Goal: Transaction & Acquisition: Purchase product/service

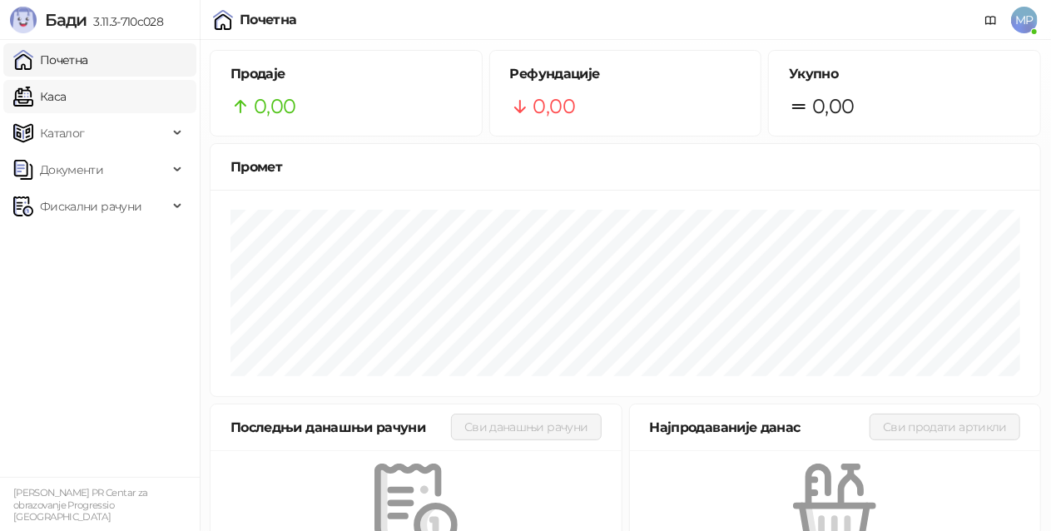
click at [66, 99] on link "Каса" at bounding box center [39, 96] width 52 height 33
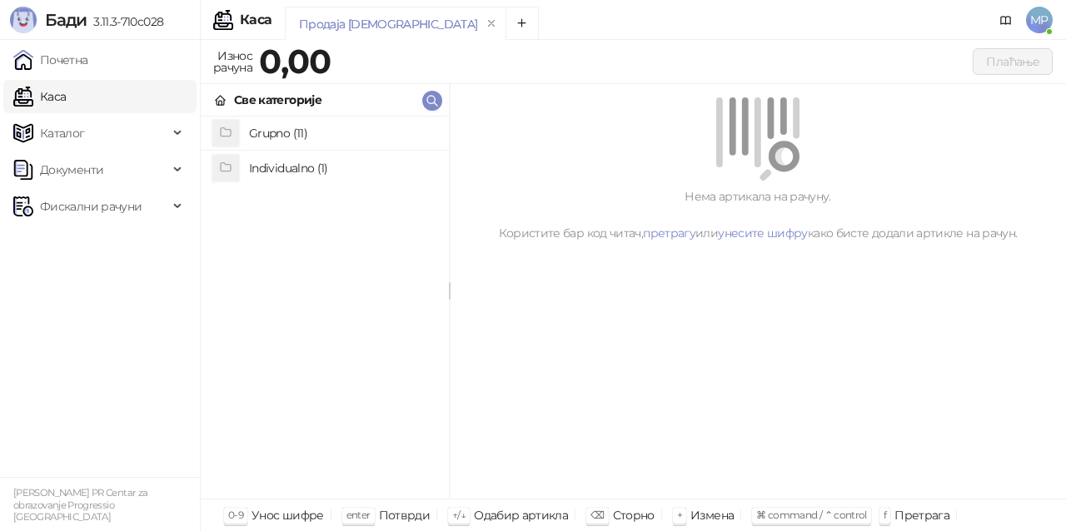
click at [384, 135] on h4 "Grupno (11)" at bounding box center [342, 133] width 186 height 27
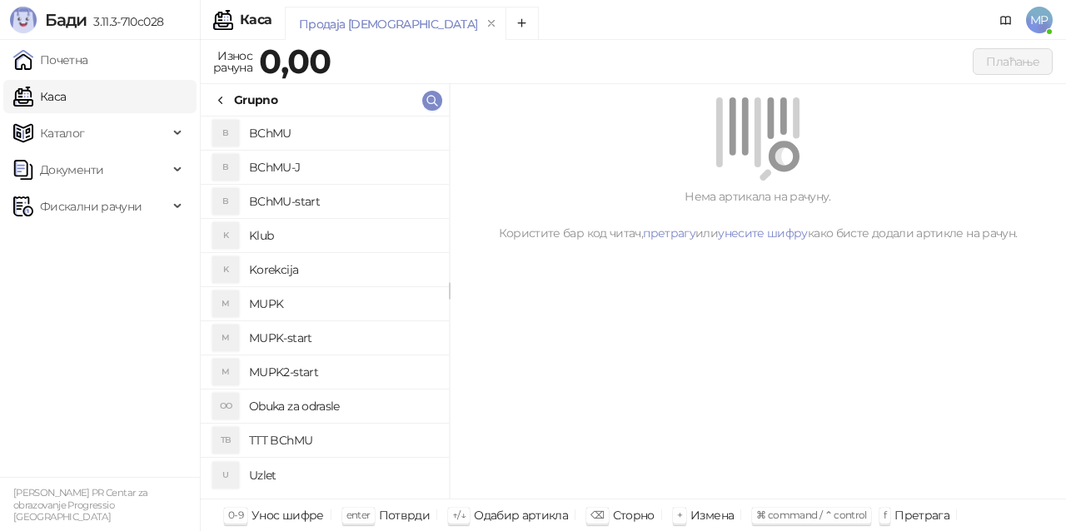
click at [367, 162] on h4 "BChMU-J" at bounding box center [342, 167] width 186 height 27
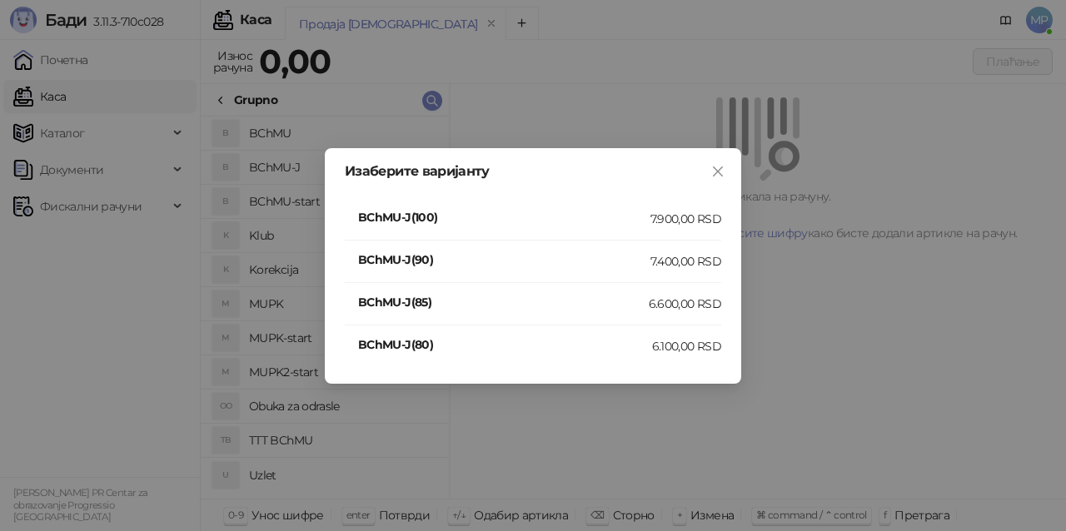
click at [685, 220] on div "7.900,00 RSD" at bounding box center [685, 219] width 71 height 18
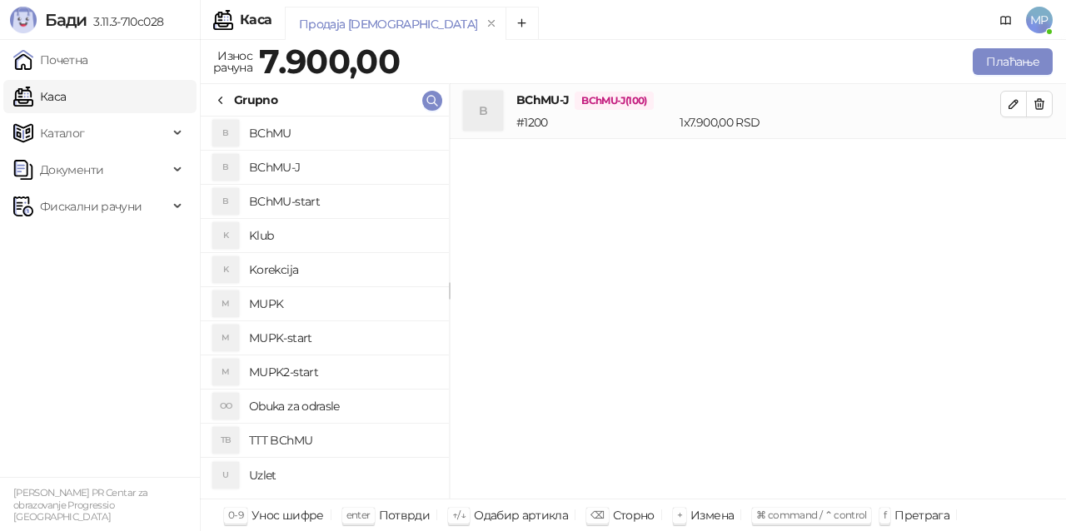
click at [425, 171] on h4 "BChMU-J" at bounding box center [342, 167] width 186 height 27
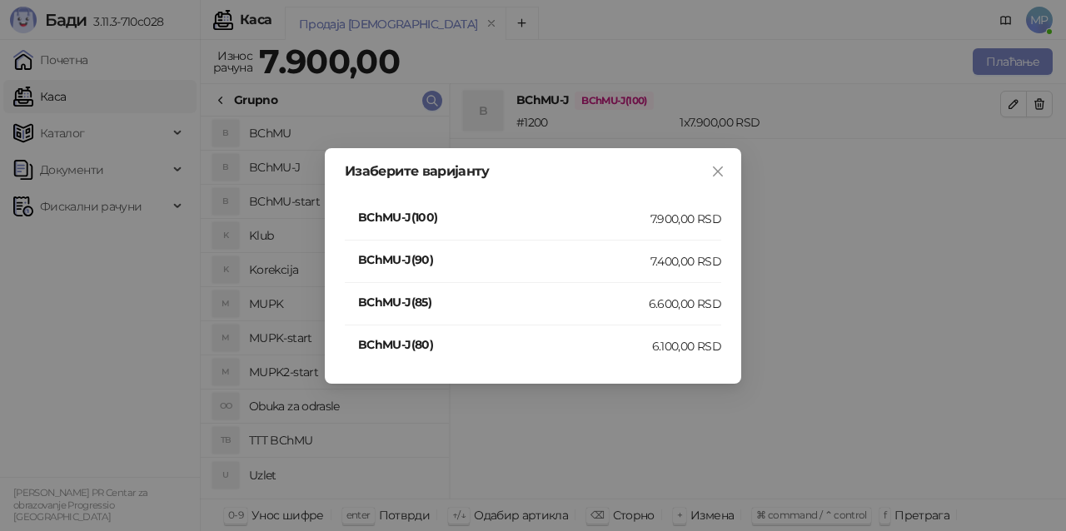
click at [671, 261] on div "7.400,00 RSD" at bounding box center [685, 261] width 71 height 18
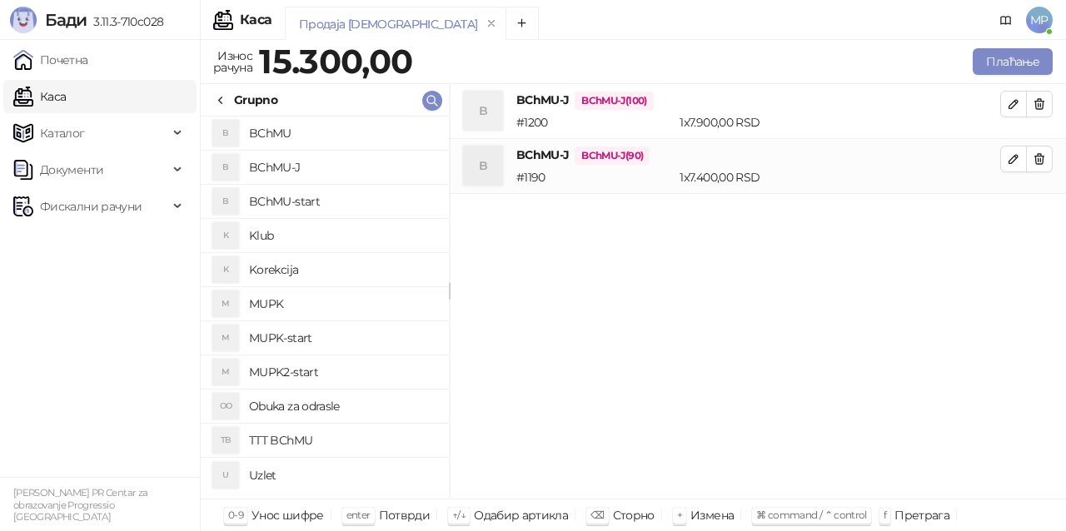
click at [386, 200] on h4 "BChMU-start" at bounding box center [342, 201] width 186 height 27
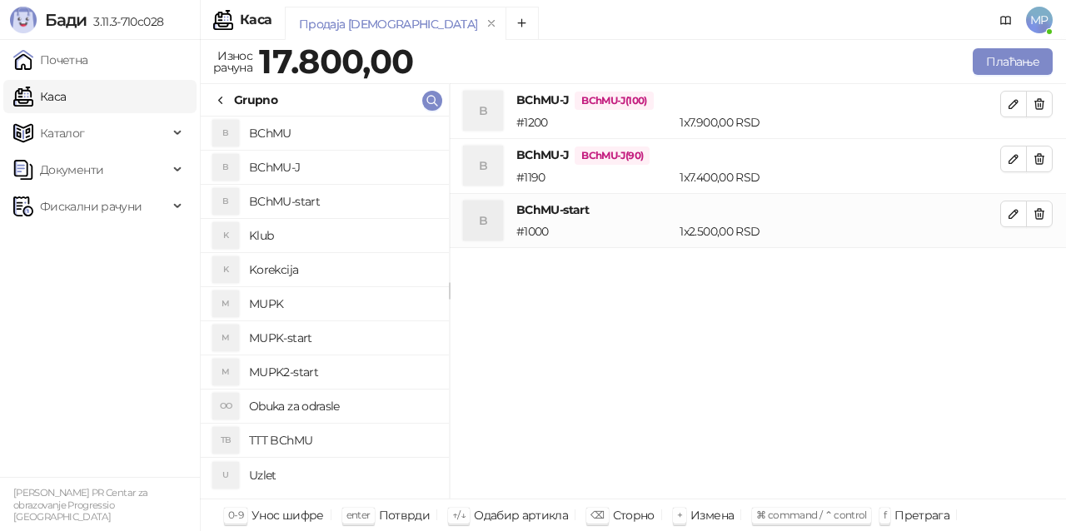
click at [384, 210] on h4 "BChMU-start" at bounding box center [342, 201] width 186 height 27
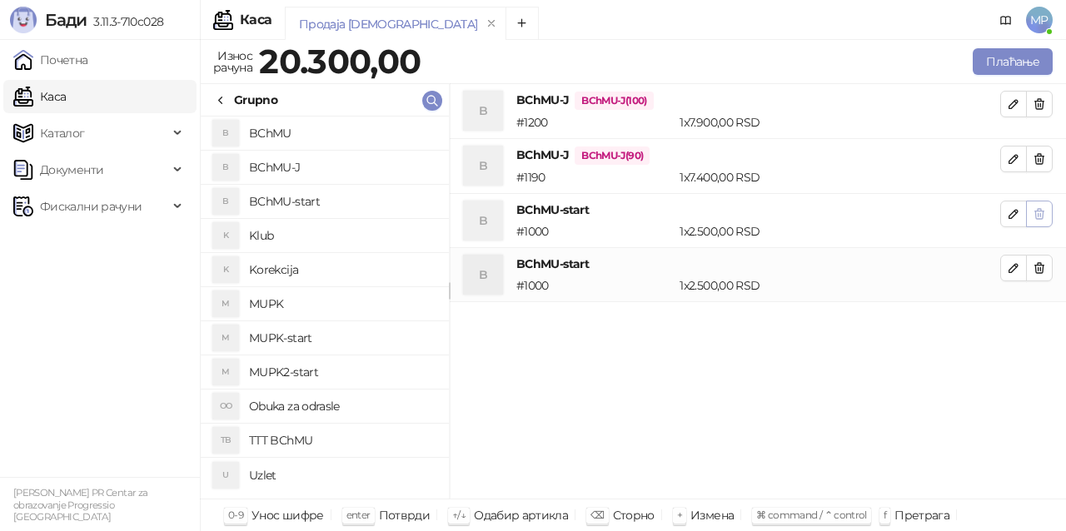
click at [1045, 211] on icon "button" at bounding box center [1038, 213] width 13 height 13
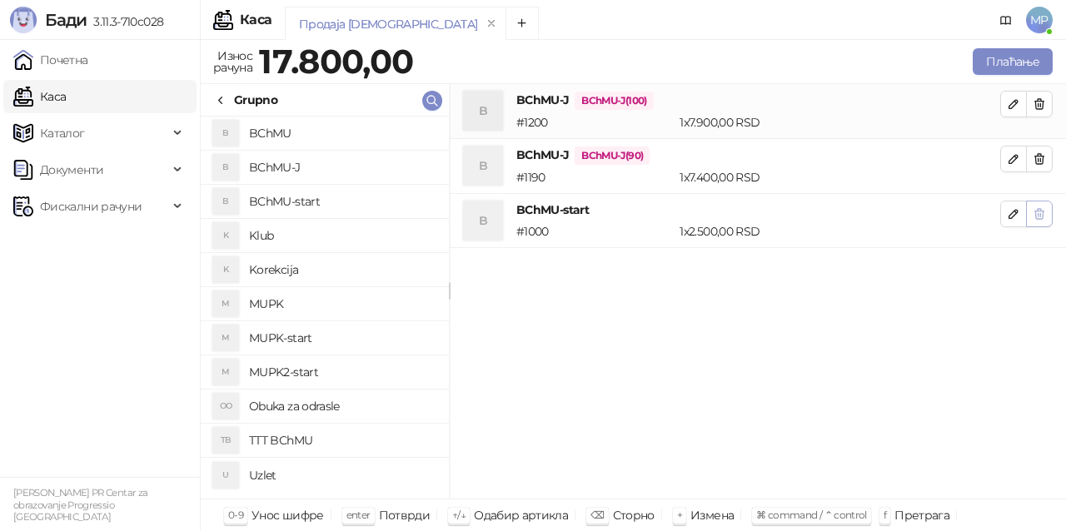
click at [1042, 215] on icon "button" at bounding box center [1039, 214] width 9 height 10
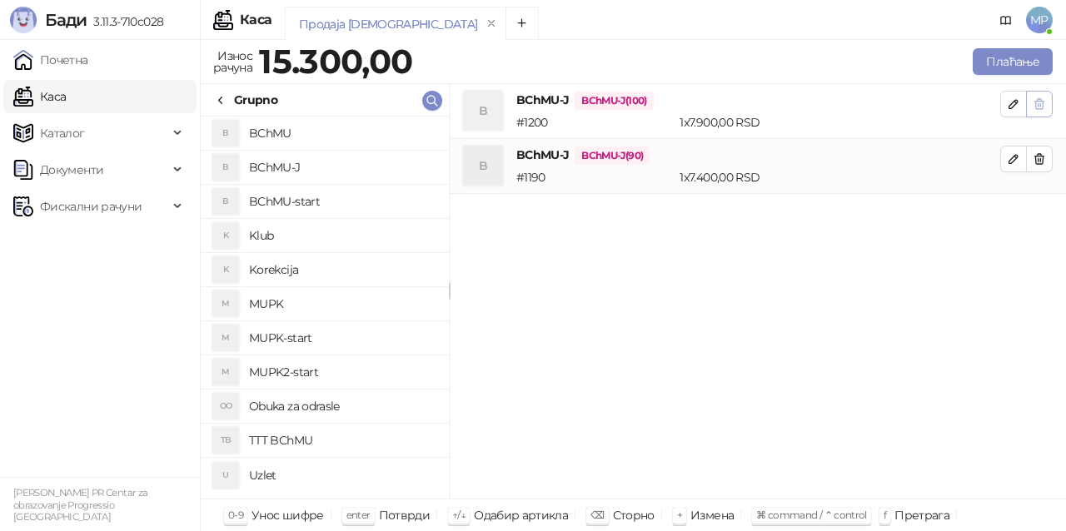
click at [1036, 103] on icon "button" at bounding box center [1038, 103] width 13 height 13
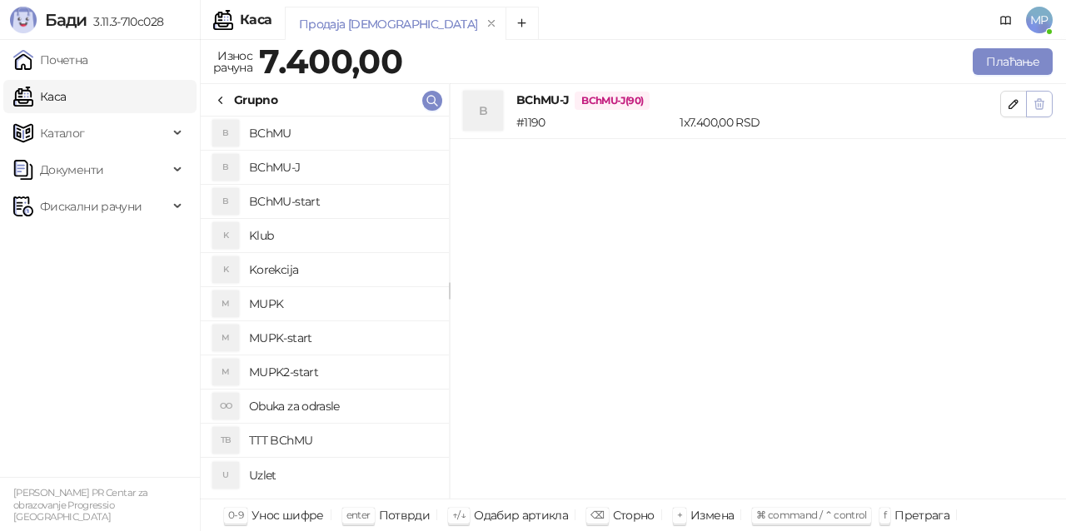
click at [1032, 102] on icon "button" at bounding box center [1038, 103] width 13 height 13
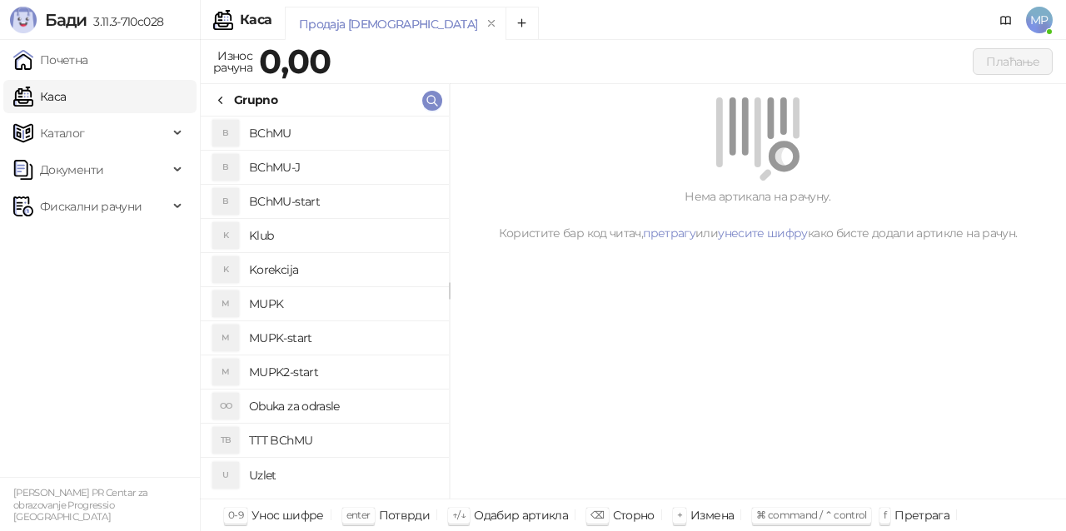
click at [375, 200] on h4 "BChMU-start" at bounding box center [342, 201] width 186 height 27
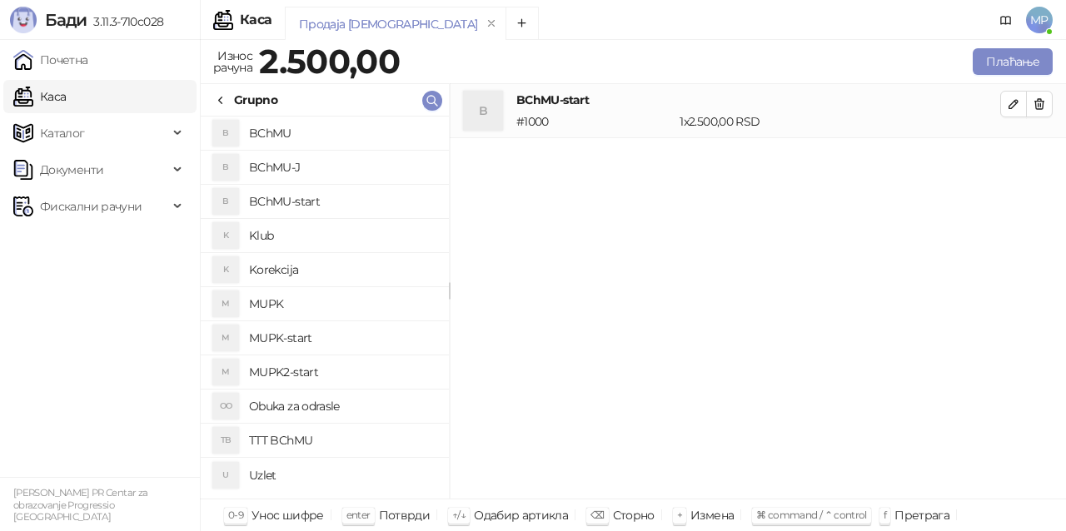
click at [375, 200] on h4 "BChMU-start" at bounding box center [342, 201] width 186 height 27
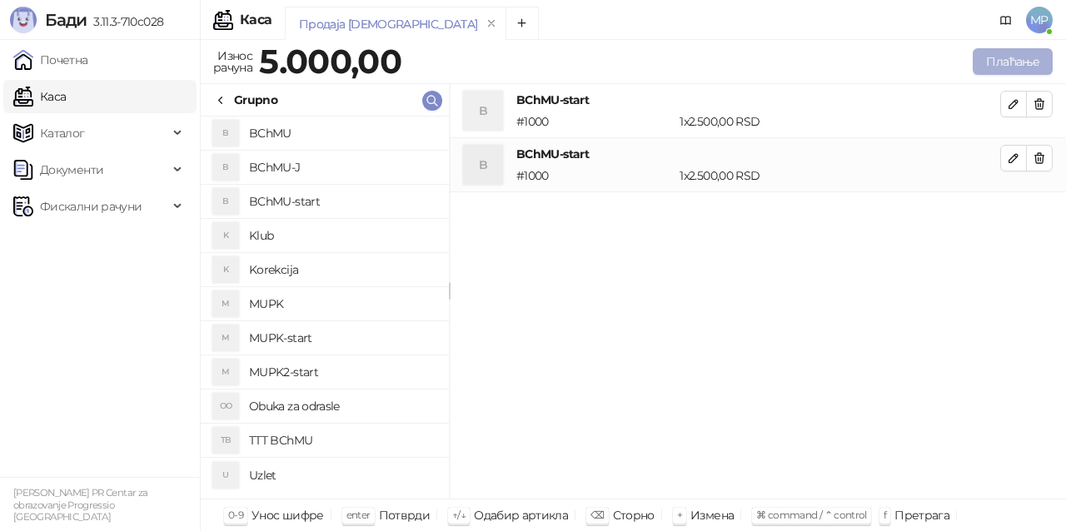
click at [1028, 64] on button "Плаћање" at bounding box center [1012, 61] width 80 height 27
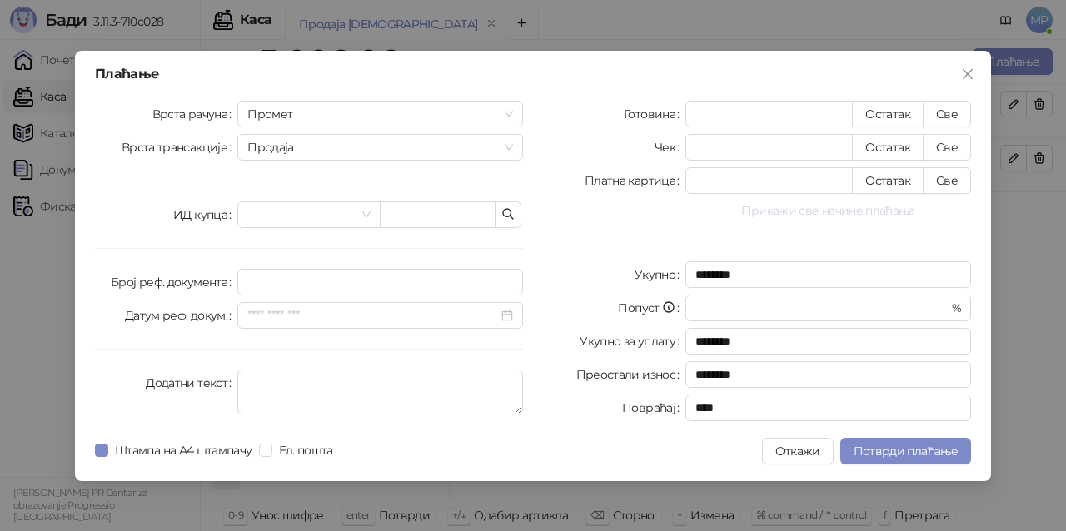
click at [845, 210] on button "Прикажи све начине плаћања" at bounding box center [828, 211] width 286 height 20
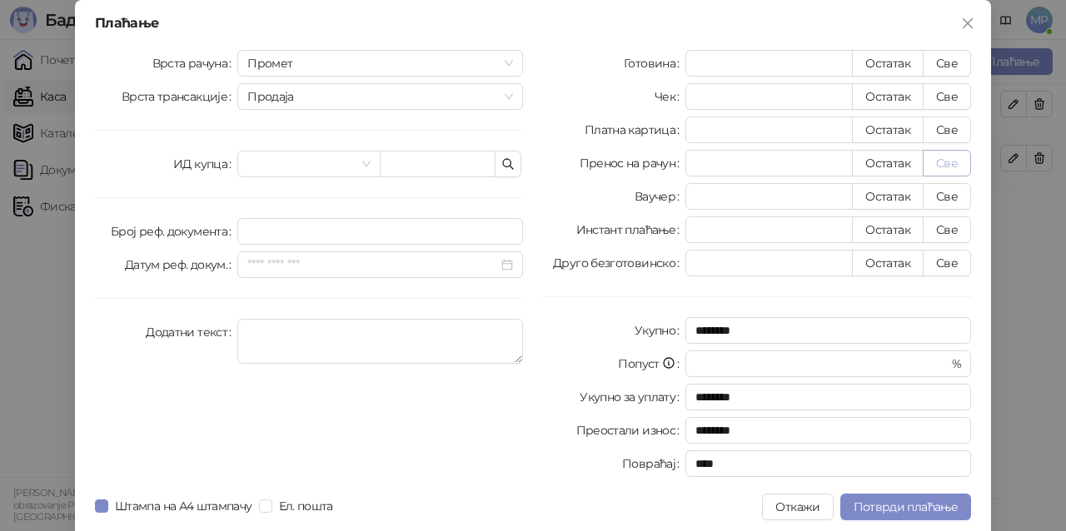
click at [957, 161] on button "Све" at bounding box center [946, 163] width 48 height 27
type input "****"
click at [356, 161] on span at bounding box center [308, 164] width 122 height 25
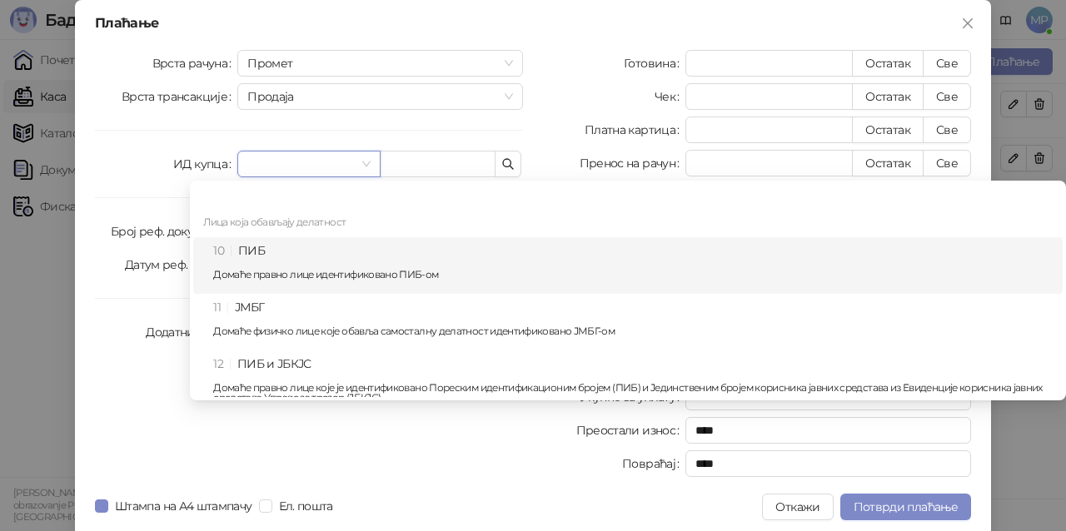
click at [365, 273] on p "Домаће правно лице идентификовано ПИБ-ом" at bounding box center [632, 275] width 839 height 10
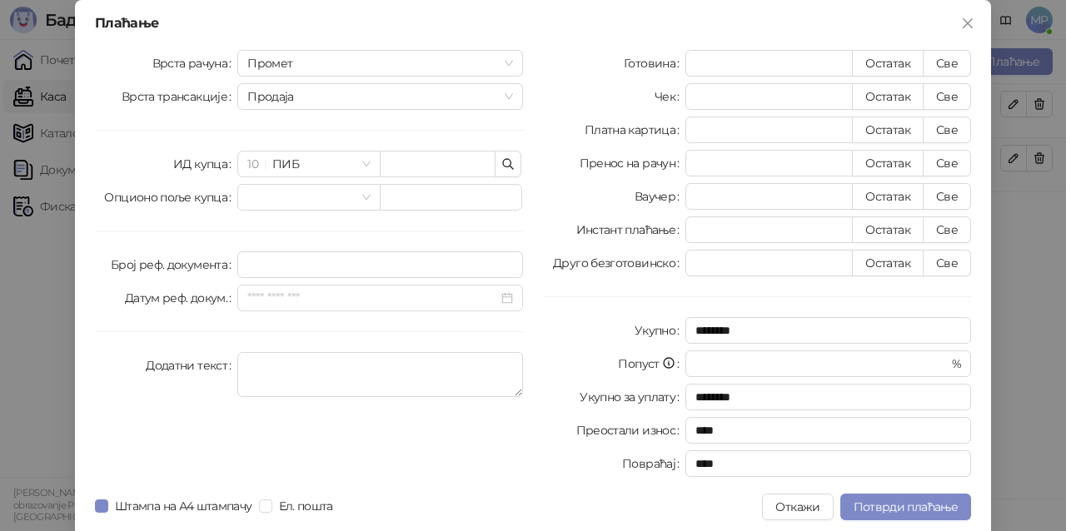
click at [789, 507] on button "Откажи" at bounding box center [797, 507] width 71 height 27
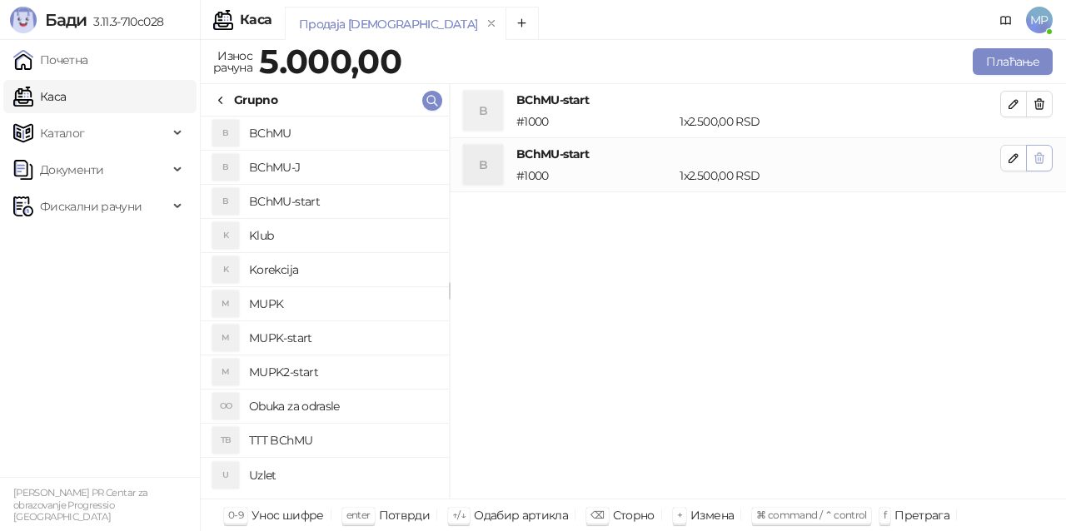
click at [1039, 164] on icon "button" at bounding box center [1038, 158] width 13 height 13
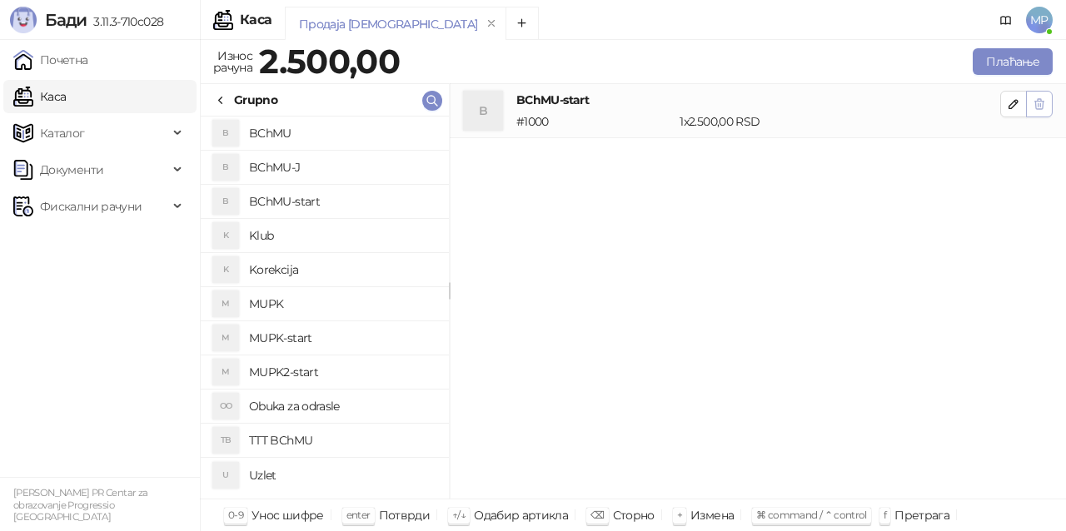
click at [1038, 111] on span "button" at bounding box center [1038, 104] width 13 height 16
